Goal: Transaction & Acquisition: Download file/media

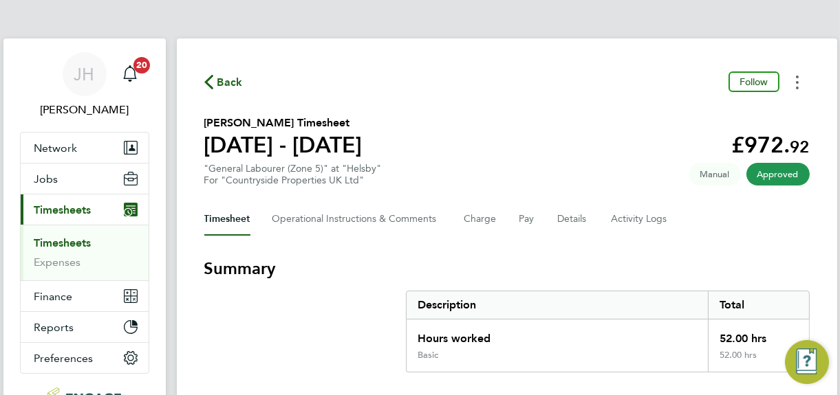
click at [796, 77] on circle "Timesheets Menu" at bounding box center [797, 77] width 3 height 3
click at [702, 112] on link "Download timesheet" at bounding box center [726, 113] width 165 height 28
click at [800, 80] on button "Timesheets Menu" at bounding box center [797, 82] width 25 height 21
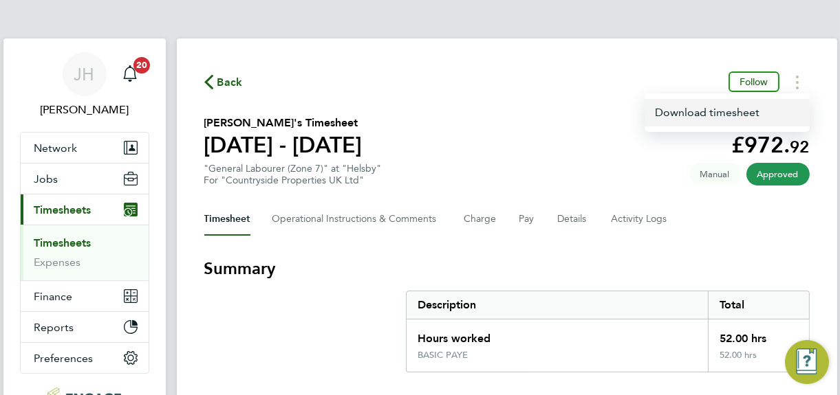
click at [712, 113] on link "Download timesheet" at bounding box center [726, 113] width 165 height 28
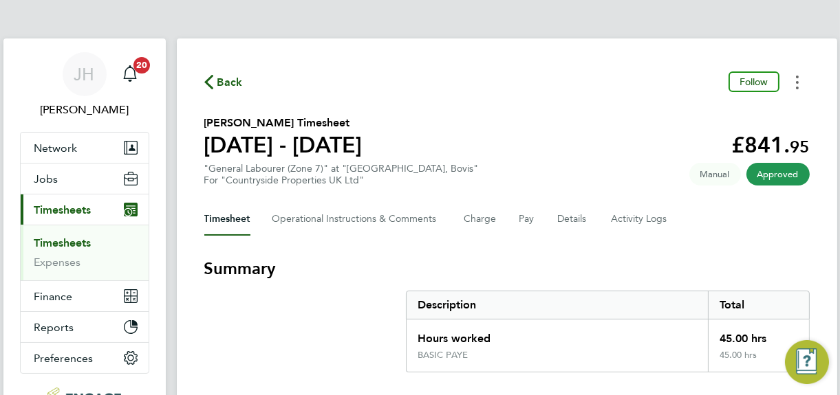
click at [796, 81] on icon "Timesheets Menu" at bounding box center [797, 83] width 3 height 14
click at [700, 111] on link "Download timesheet" at bounding box center [726, 113] width 165 height 28
click at [796, 82] on circle "Timesheets Menu" at bounding box center [797, 82] width 3 height 3
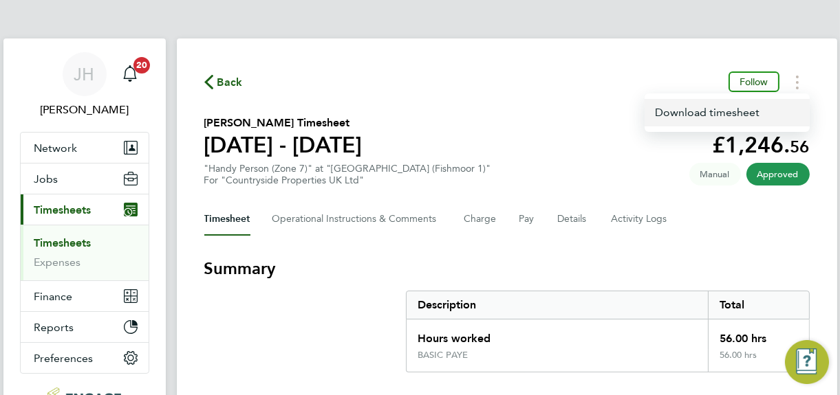
click at [700, 112] on link "Download timesheet" at bounding box center [726, 113] width 165 height 28
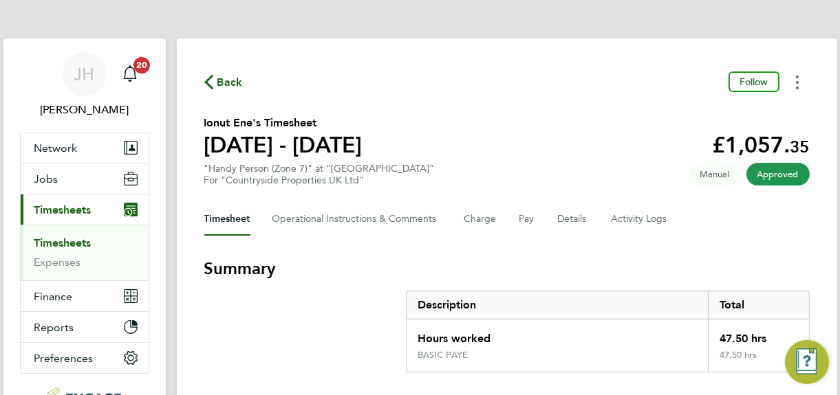
click at [798, 86] on icon "Timesheets Menu" at bounding box center [797, 83] width 3 height 14
click at [691, 113] on link "Download timesheet" at bounding box center [726, 113] width 165 height 28
click at [796, 78] on circle "Timesheets Menu" at bounding box center [797, 77] width 3 height 3
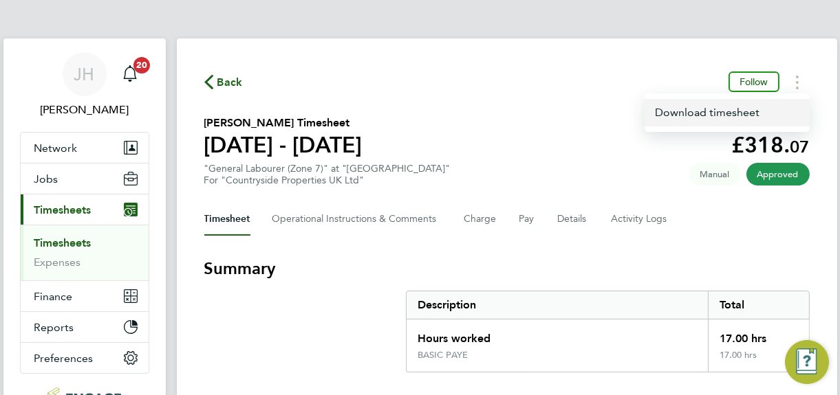
click at [702, 110] on link "Download timesheet" at bounding box center [726, 113] width 165 height 28
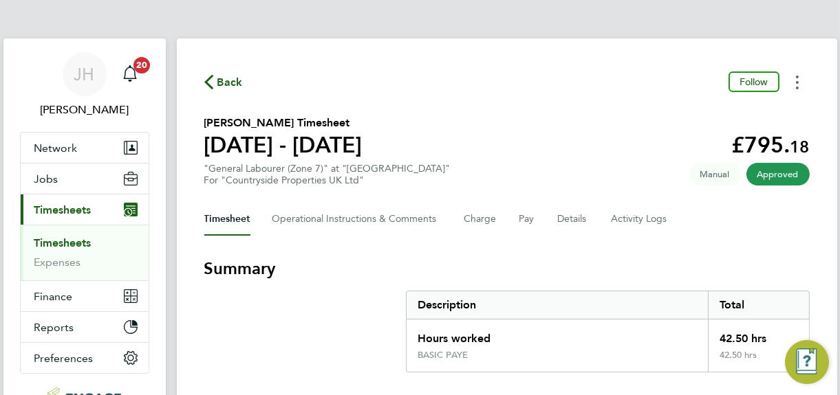
click at [796, 80] on icon "Timesheets Menu" at bounding box center [797, 83] width 3 height 14
click at [699, 110] on link "Download timesheet" at bounding box center [726, 113] width 165 height 28
click at [798, 85] on icon "Timesheets Menu" at bounding box center [797, 83] width 3 height 14
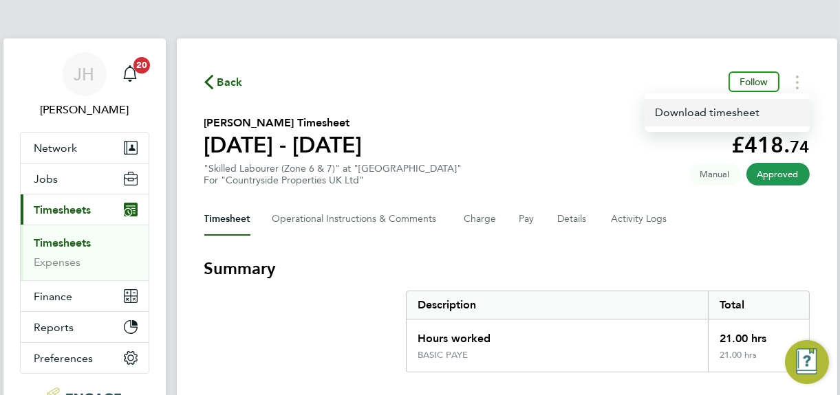
click at [707, 112] on link "Download timesheet" at bounding box center [726, 113] width 165 height 28
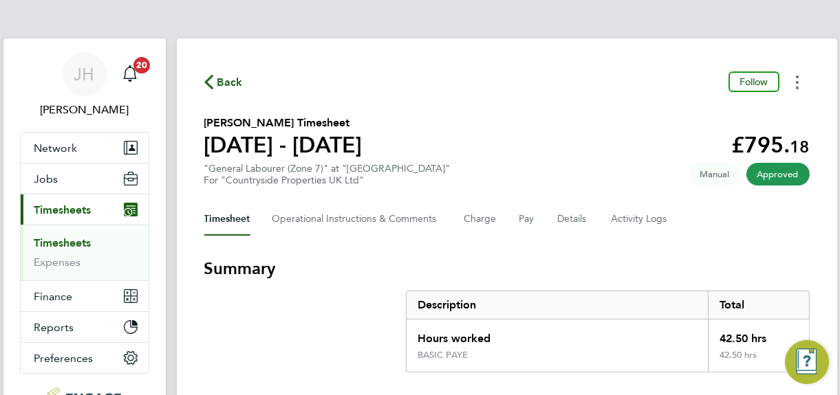
click at [796, 78] on icon "Timesheets Menu" at bounding box center [797, 83] width 3 height 14
click at [695, 115] on link "Download timesheet" at bounding box center [726, 113] width 165 height 28
